Goal: Transaction & Acquisition: Purchase product/service

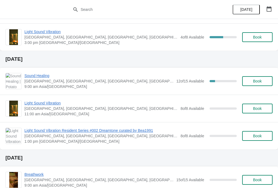
scroll to position [83, 0]
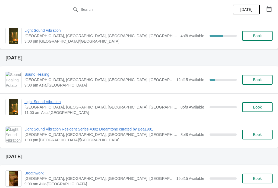
click at [261, 79] on span "Book" at bounding box center [257, 80] width 9 height 4
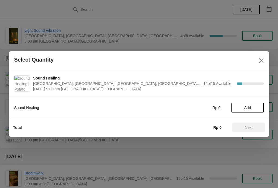
click at [248, 107] on span "Add" at bounding box center [247, 107] width 7 height 4
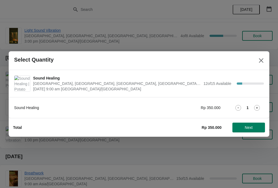
click at [252, 126] on span "Next" at bounding box center [248, 127] width 8 height 4
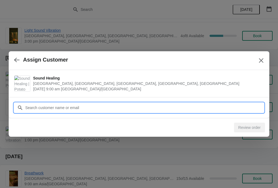
click at [141, 105] on input "Customer" at bounding box center [144, 108] width 238 height 10
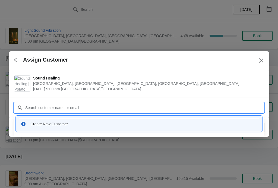
click at [133, 128] on div "Create New Customer" at bounding box center [138, 123] width 241 height 11
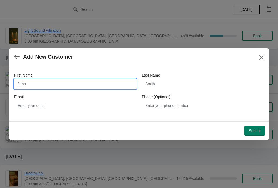
click at [98, 88] on input "First Name" at bounding box center [75, 84] width 122 height 10
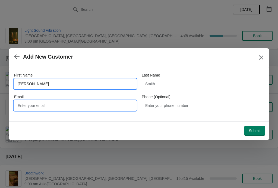
click at [89, 105] on input "Email" at bounding box center [75, 106] width 122 height 10
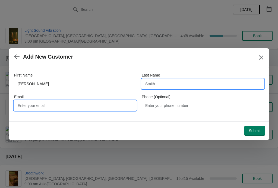
click at [188, 83] on input "Last Name" at bounding box center [202, 84] width 122 height 10
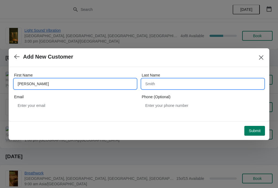
click at [84, 81] on input "[PERSON_NAME]" at bounding box center [75, 84] width 122 height 10
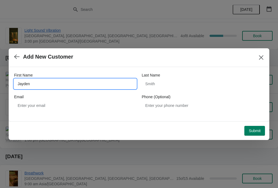
type input "Jayden"
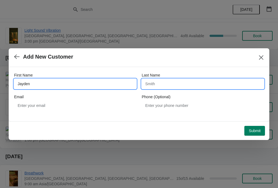
click at [174, 83] on input "Last Name" at bounding box center [202, 84] width 122 height 10
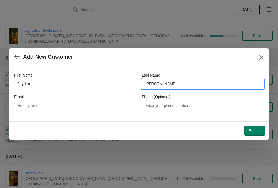
type input "[PERSON_NAME]"
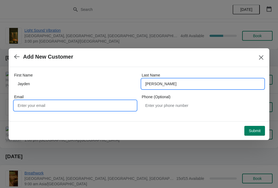
click at [82, 107] on input "Email" at bounding box center [75, 106] width 122 height 10
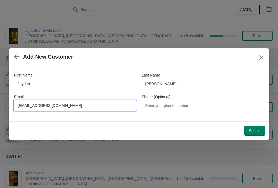
type input "[EMAIL_ADDRESS][DOMAIN_NAME]"
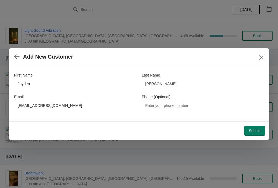
click at [257, 126] on button "Submit" at bounding box center [254, 131] width 21 height 10
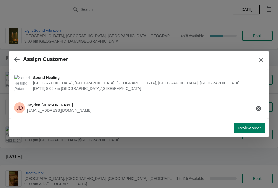
click at [253, 126] on span "Review order" at bounding box center [249, 128] width 22 height 4
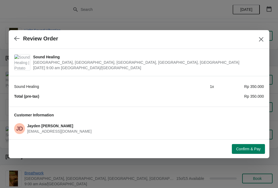
click at [248, 151] on button "Confirm & Pay" at bounding box center [247, 149] width 33 height 10
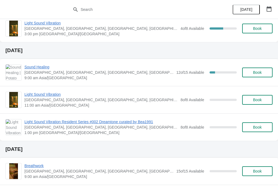
scroll to position [90, 0]
click at [42, 65] on span "Sound Healing" at bounding box center [98, 67] width 149 height 5
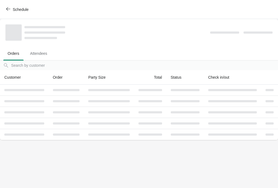
scroll to position [0, 0]
